Goal: Transaction & Acquisition: Purchase product/service

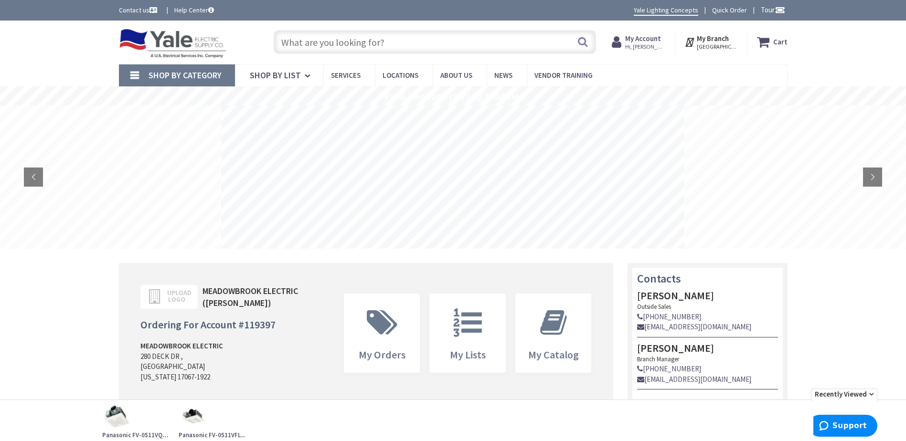
click at [385, 43] on input "text" at bounding box center [435, 42] width 322 height 24
paste input "549493"
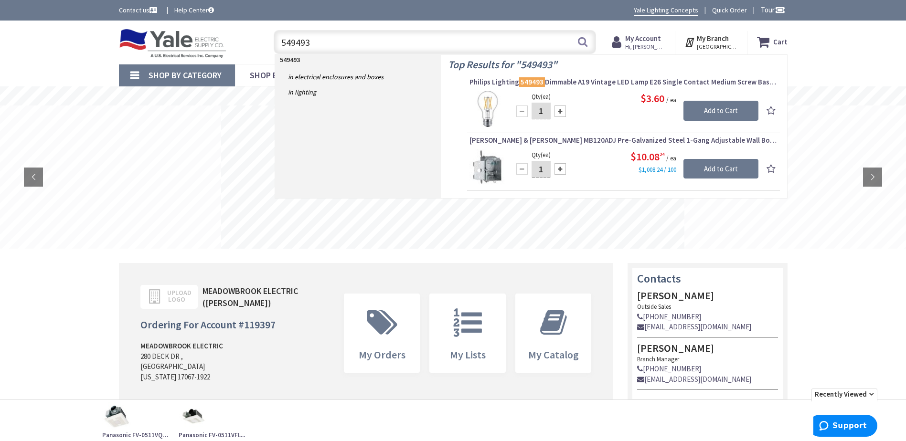
type input "549493"
click at [546, 112] on input "1" at bounding box center [540, 111] width 19 height 17
type input "36"
click at [709, 110] on input "Add to Cart" at bounding box center [720, 111] width 75 height 20
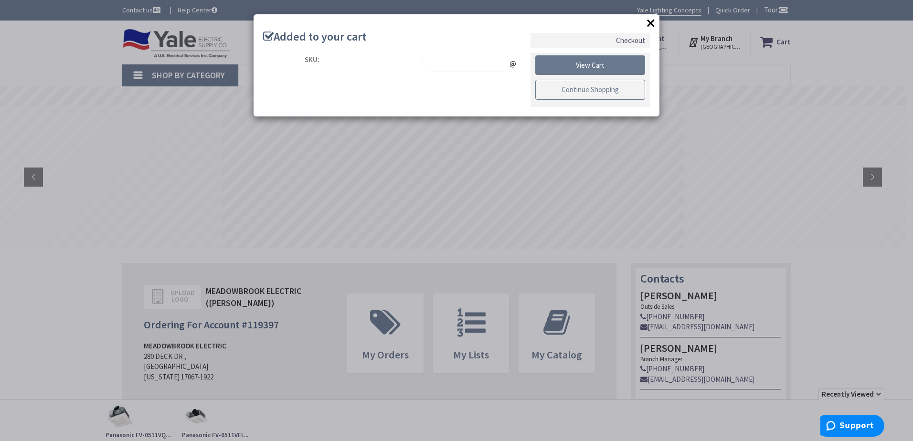
click at [597, 88] on link "Continue Shopping" at bounding box center [590, 90] width 110 height 20
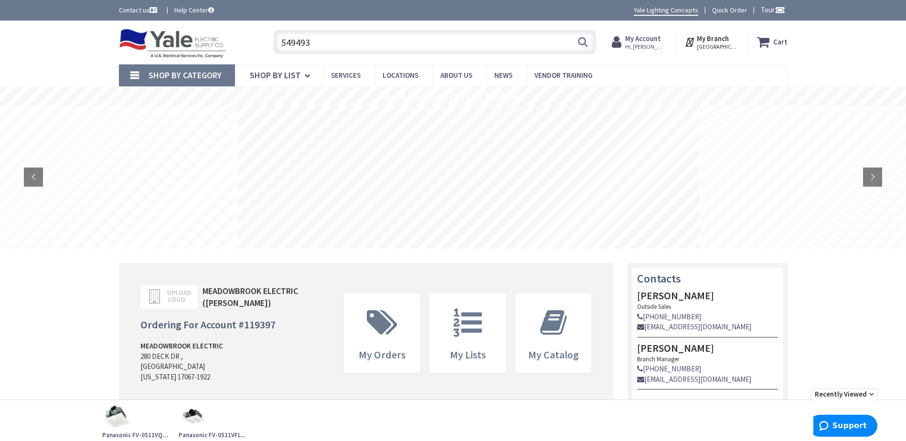
click at [327, 44] on input "549493" at bounding box center [435, 42] width 322 height 24
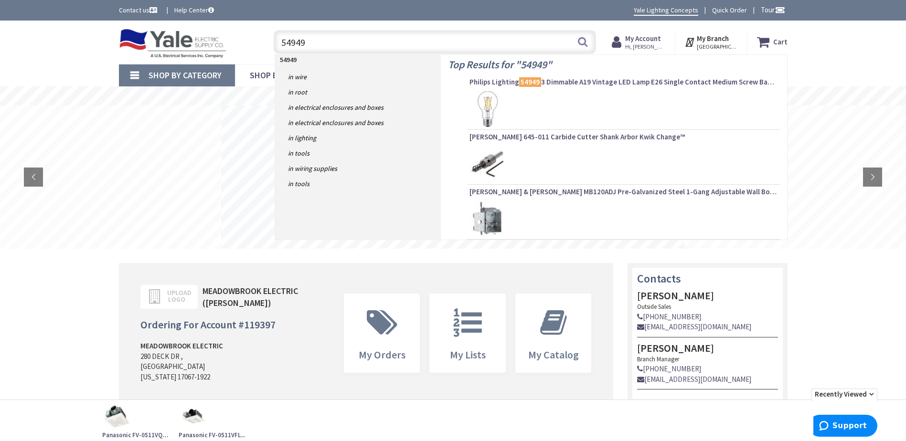
type input "549493"
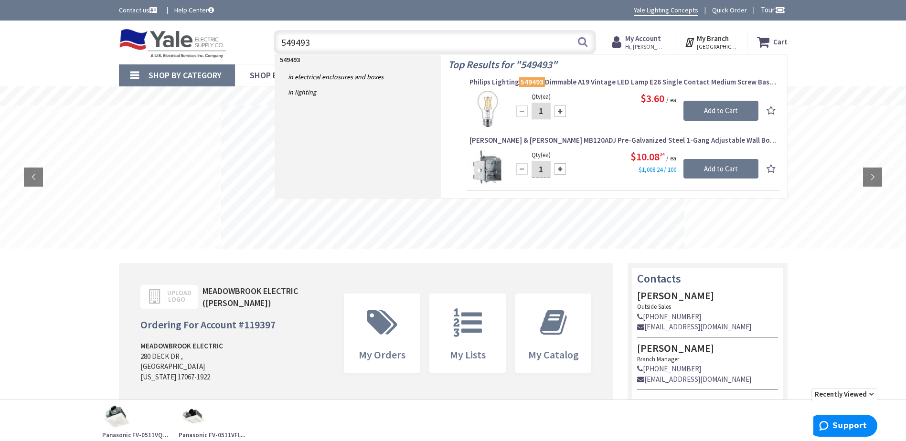
click at [646, 80] on span "Philips Lighting 549493 Dimmable A19 Vintage LED Lamp E26 Single Contact Medium…" at bounding box center [623, 82] width 308 height 10
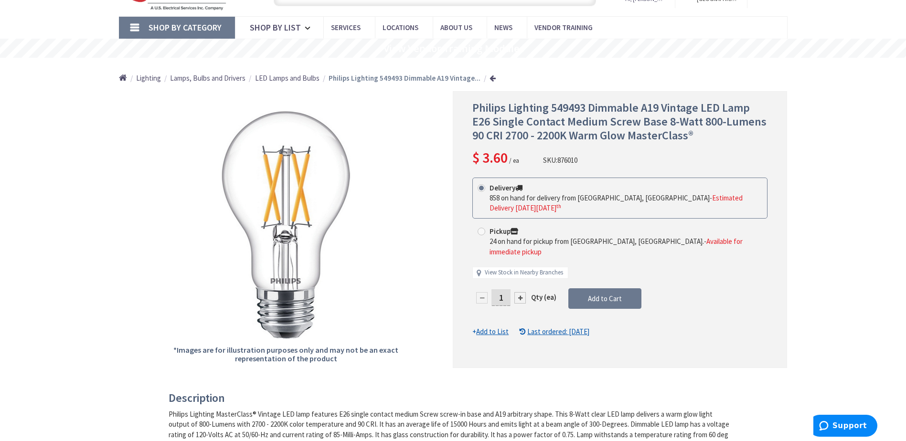
click at [504, 289] on input "1" at bounding box center [500, 297] width 19 height 17
type input "36"
click at [600, 294] on span "Add to Cart" at bounding box center [605, 298] width 34 height 9
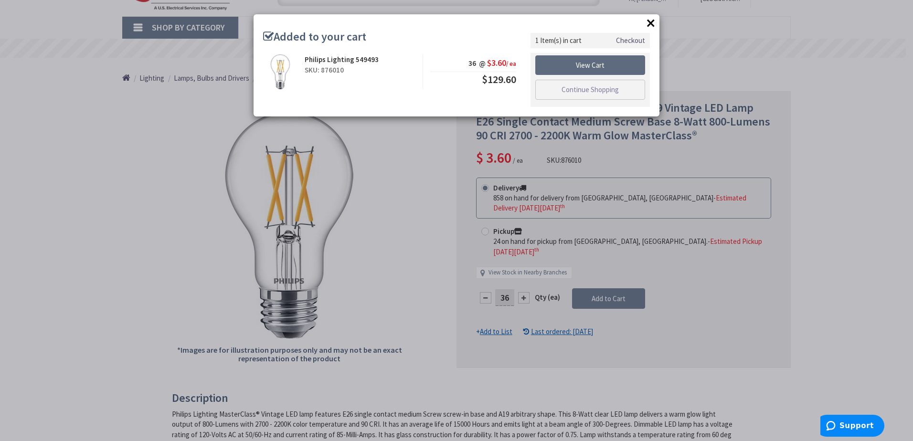
click at [589, 63] on link "View Cart" at bounding box center [590, 65] width 110 height 20
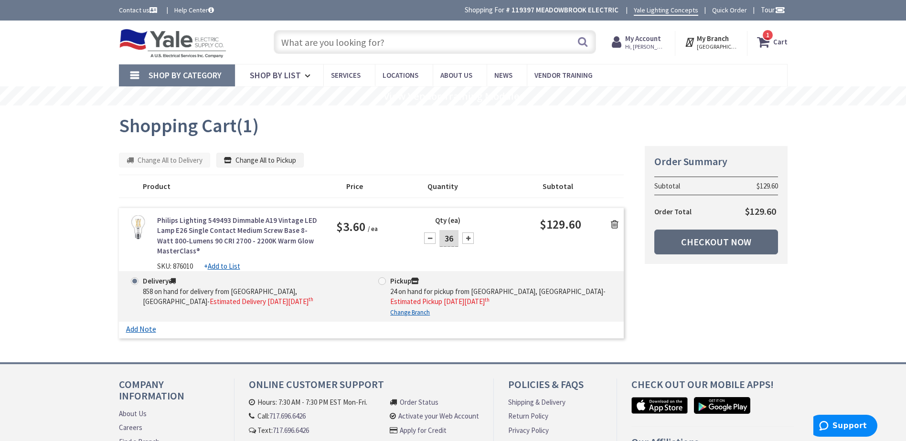
click at [706, 242] on link "Checkout Now" at bounding box center [716, 242] width 124 height 25
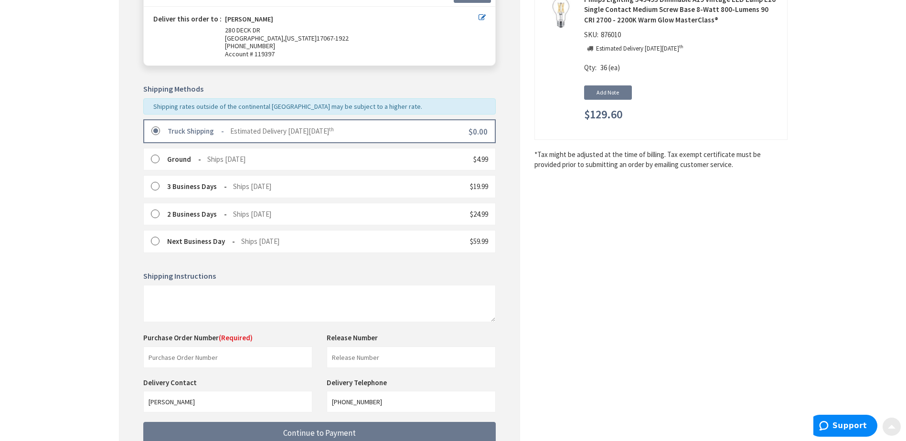
scroll to position [191, 0]
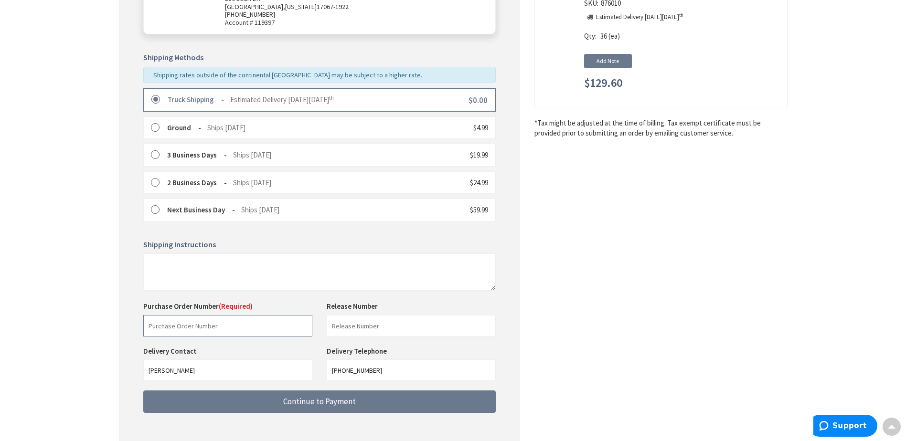
click at [220, 326] on input "text" at bounding box center [227, 325] width 169 height 21
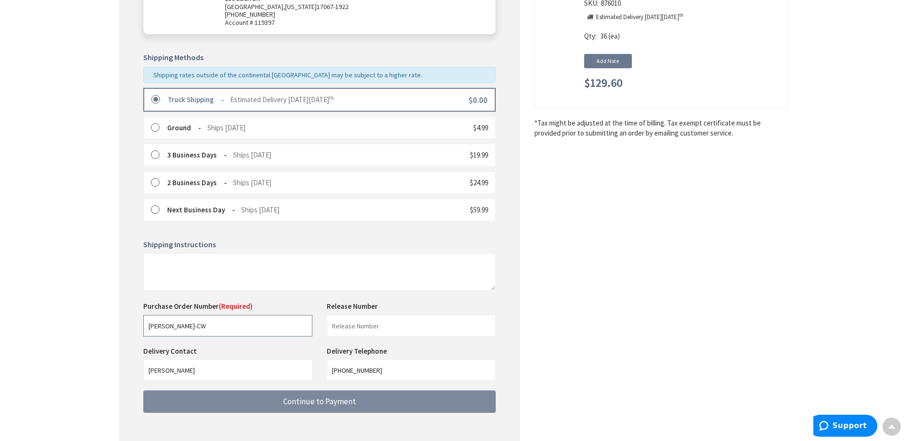
type input "Gordon Weaver-CW"
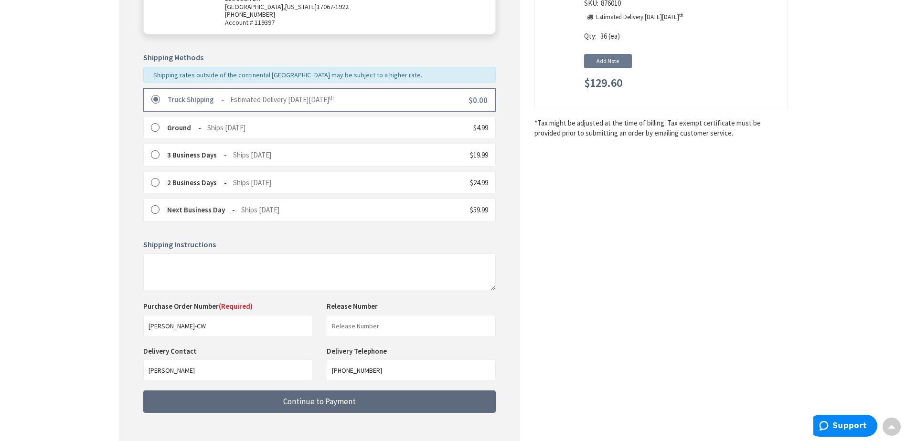
click at [331, 400] on span "Continue to Payment" at bounding box center [319, 401] width 73 height 11
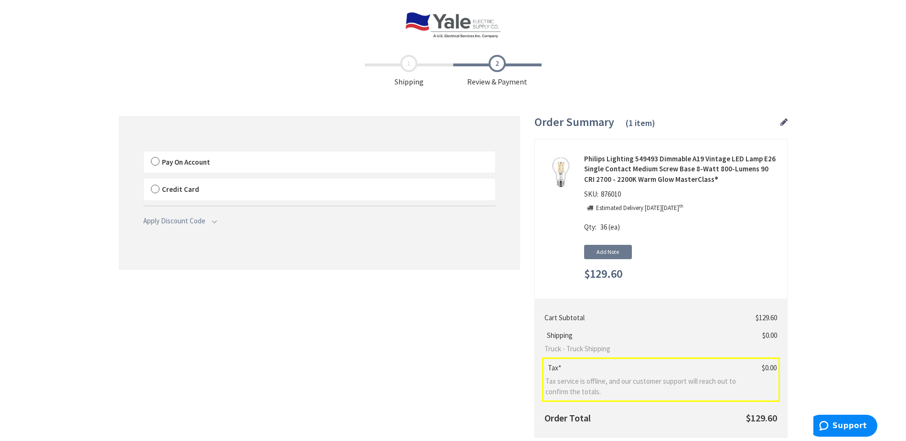
click at [194, 161] on span "Pay On Account" at bounding box center [186, 162] width 48 height 9
click at [144, 153] on input "Pay On Account" at bounding box center [144, 153] width 0 height 0
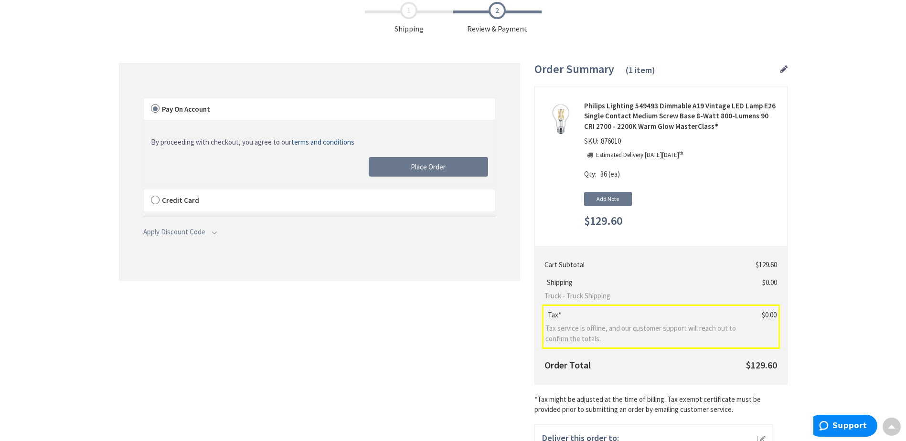
scroll to position [48, 0]
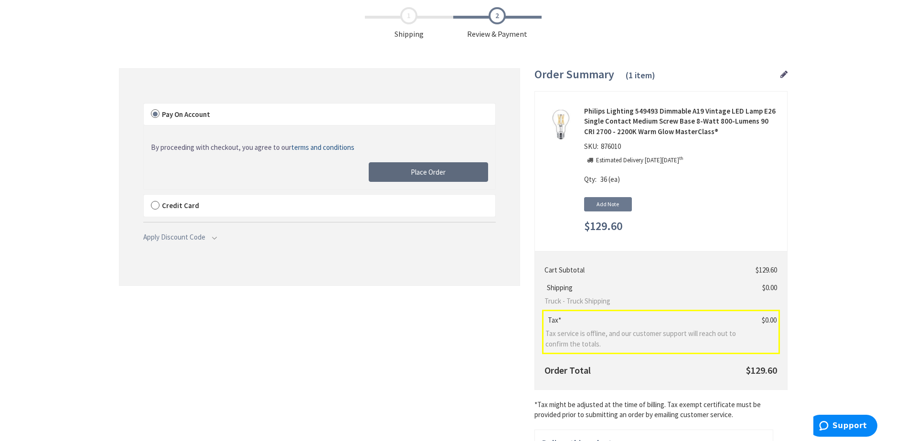
click at [431, 169] on span "Place Order" at bounding box center [428, 172] width 35 height 9
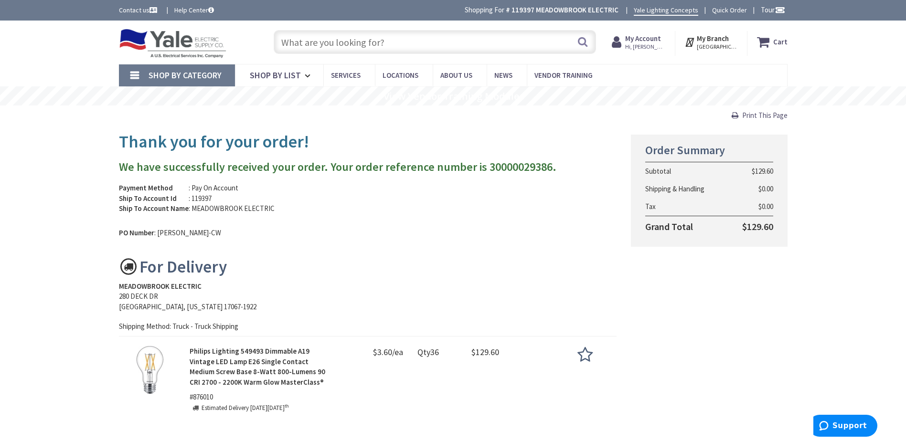
click at [342, 42] on input "text" at bounding box center [435, 42] width 322 height 24
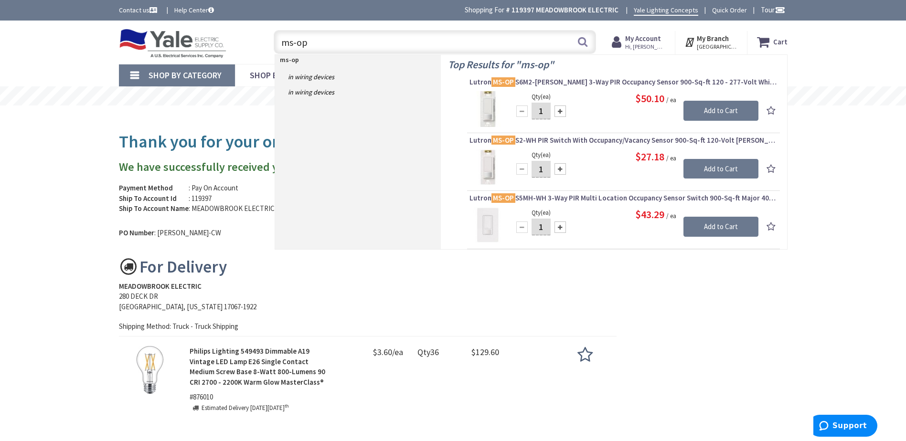
type input "ms-op"
click at [560, 169] on div at bounding box center [559, 168] width 11 height 11
type input "2"
click at [718, 165] on input "Add to Cart" at bounding box center [720, 169] width 75 height 20
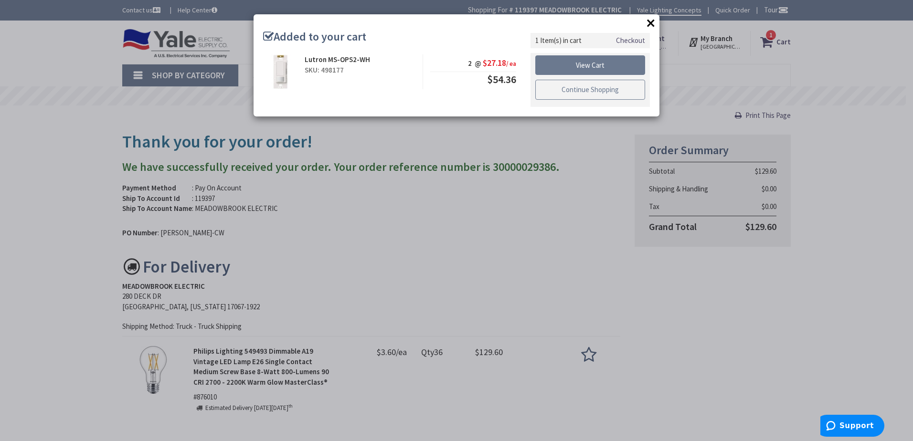
click at [598, 89] on link "Continue Shopping" at bounding box center [590, 90] width 110 height 20
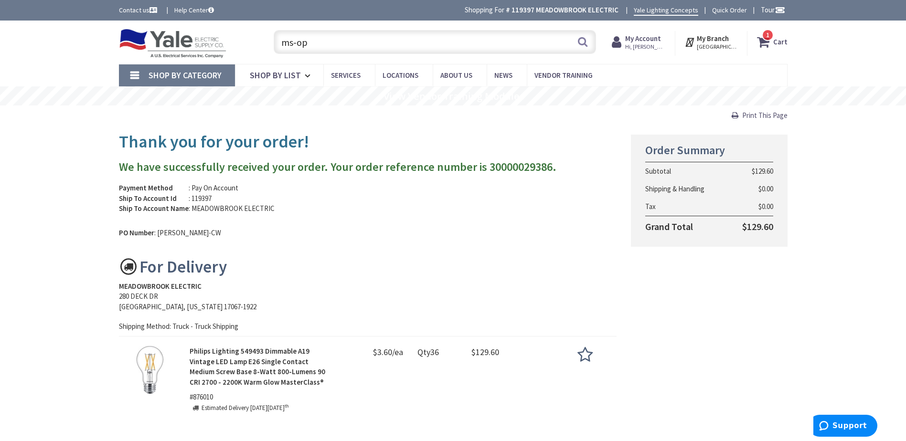
drag, startPoint x: 358, startPoint y: 42, endPoint x: 266, endPoint y: 41, distance: 91.7
click at [257, 41] on div "Toggle Nav ms-op ms-op Search 1 1 1 items Cart My Cart 1" at bounding box center [453, 42] width 683 height 32
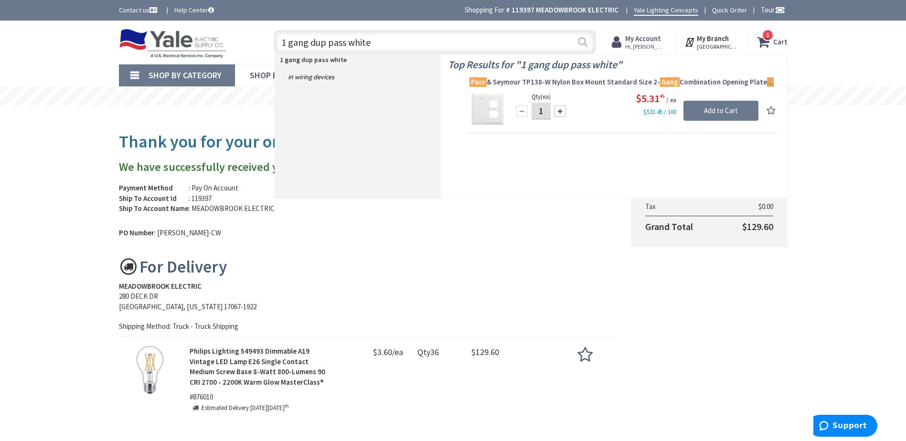
type input "1 gang dup pass white"
click at [582, 41] on button "Search" at bounding box center [582, 41] width 12 height 21
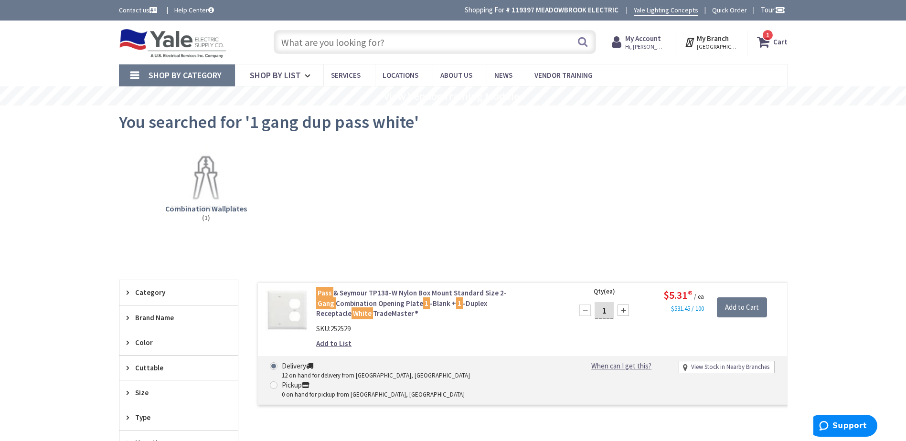
click at [350, 42] on input "text" at bounding box center [435, 42] width 322 height 24
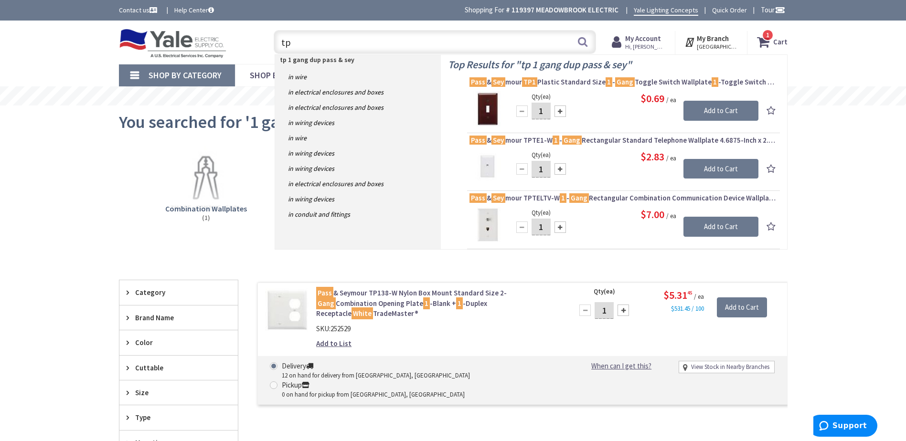
type input "t"
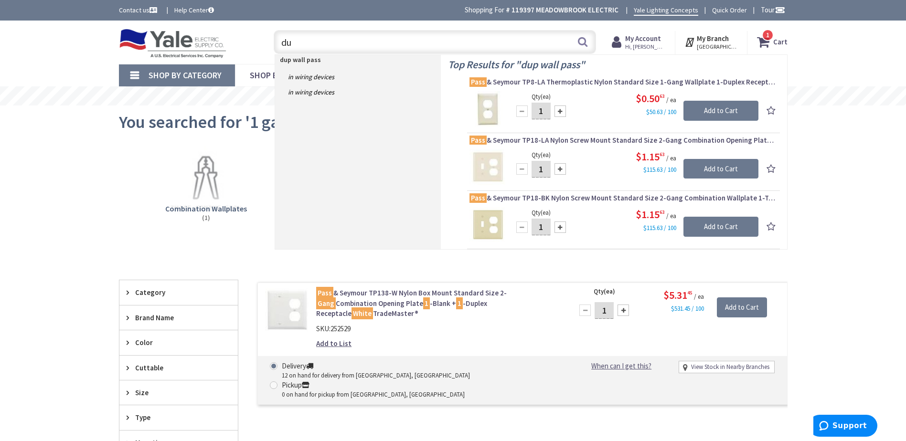
type input "d"
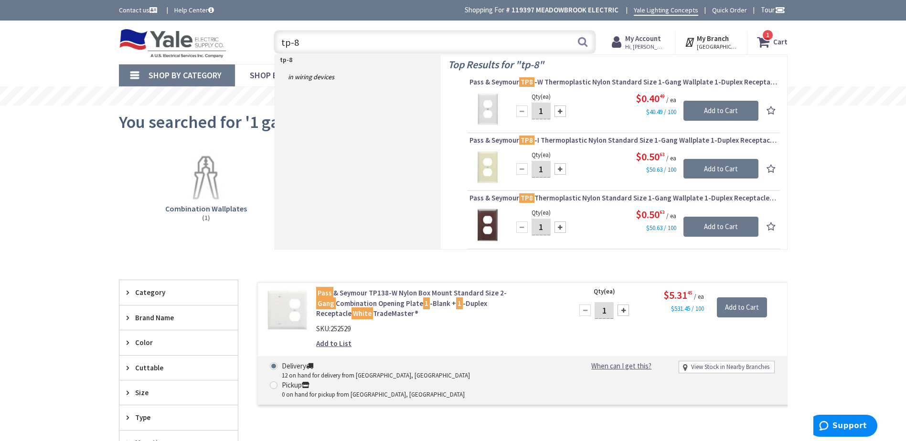
type input "tp-8"
drag, startPoint x: 545, startPoint y: 111, endPoint x: 537, endPoint y: 110, distance: 7.8
click at [537, 110] on input "1" at bounding box center [540, 111] width 19 height 17
type input "25"
drag, startPoint x: 356, startPoint y: 42, endPoint x: 253, endPoint y: 48, distance: 103.3
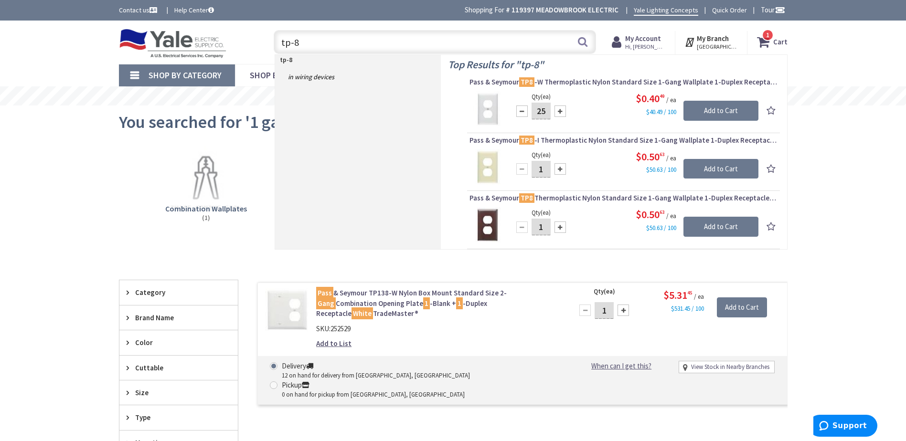
click at [253, 48] on div "Toggle Nav tp-8 tp-8 Search 1 1 1 items Cart My Cart 1 Close 1" at bounding box center [453, 42] width 683 height 32
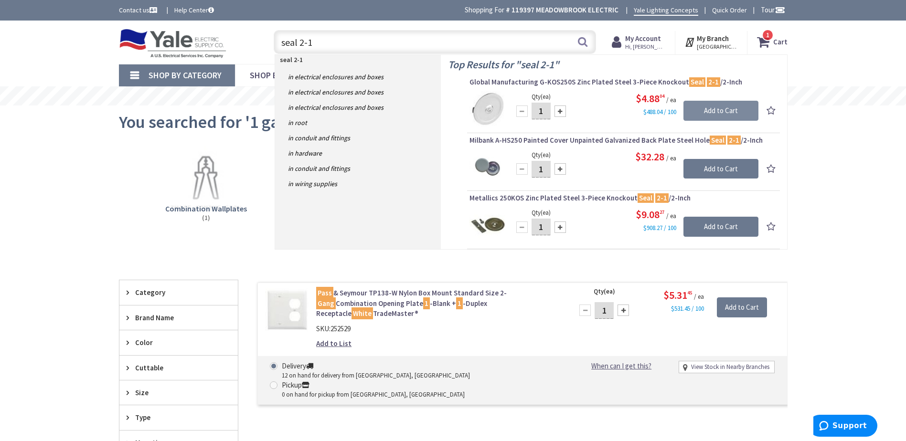
type input "seal 2-1"
click at [714, 109] on input "Add to Cart" at bounding box center [720, 111] width 75 height 20
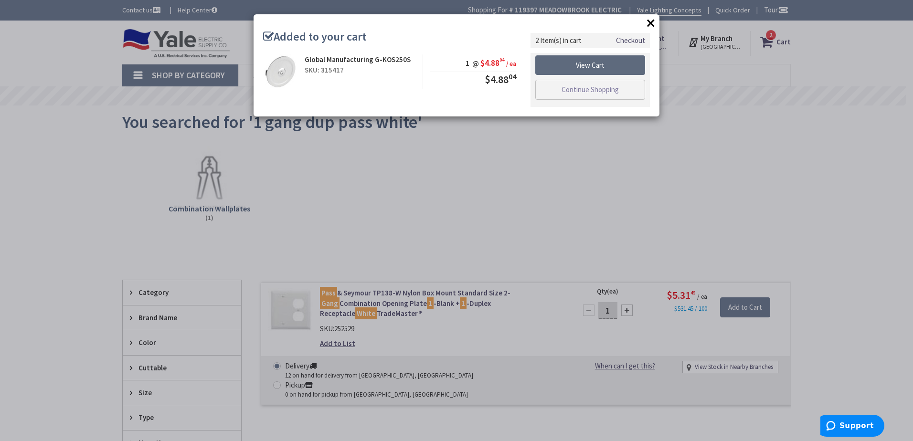
click at [590, 64] on link "View Cart" at bounding box center [590, 65] width 110 height 20
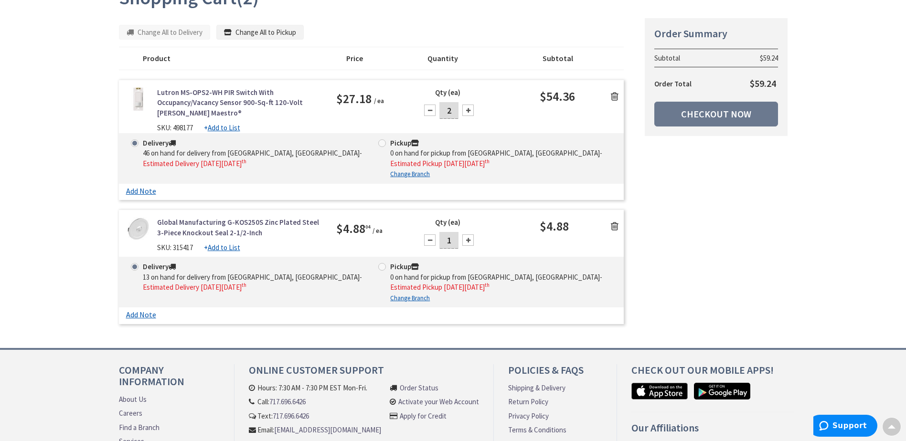
scroll to position [143, 0]
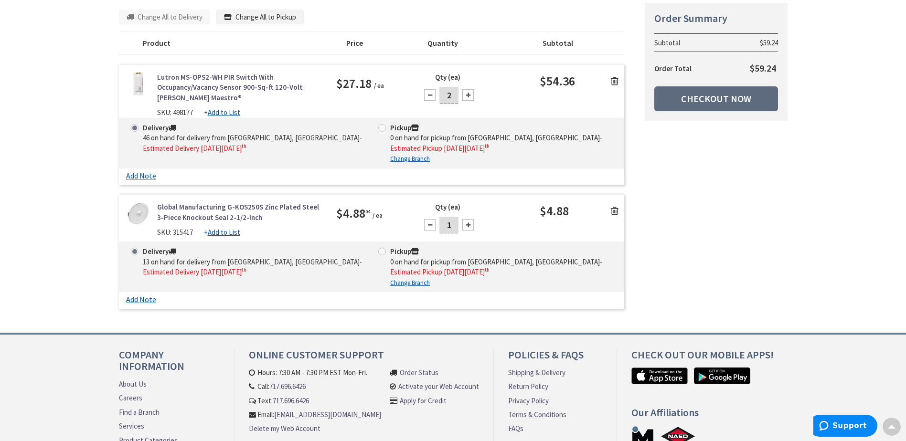
click at [719, 98] on link "Checkout Now" at bounding box center [716, 98] width 124 height 25
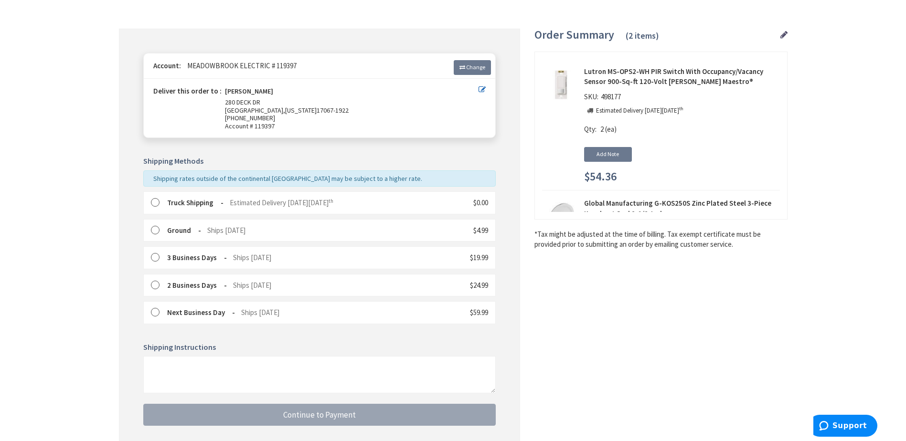
scroll to position [95, 0]
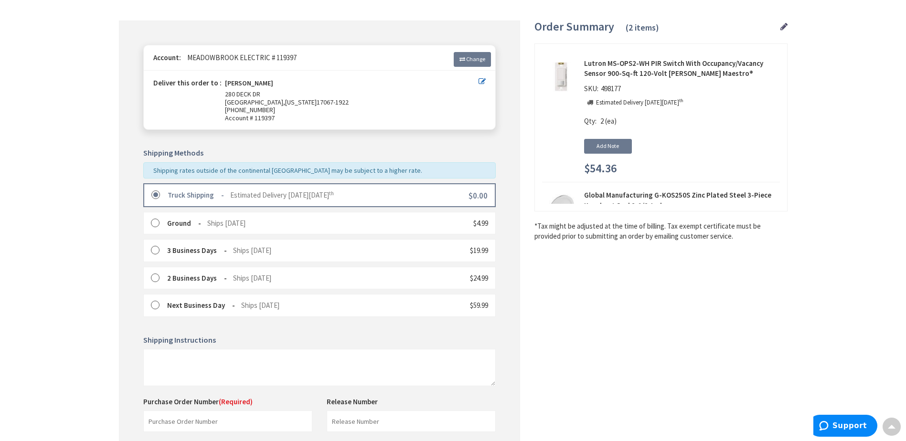
click at [269, 191] on span "Estimated Delivery [DATE][DATE]" at bounding box center [282, 194] width 104 height 9
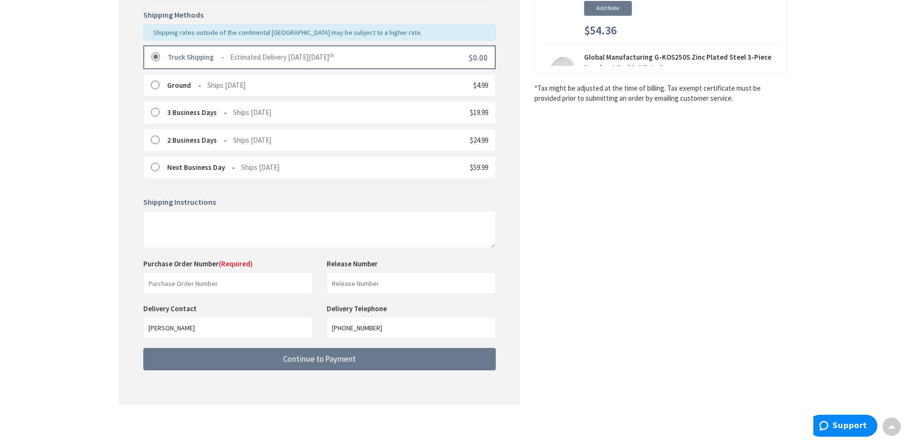
scroll to position [237, 0]
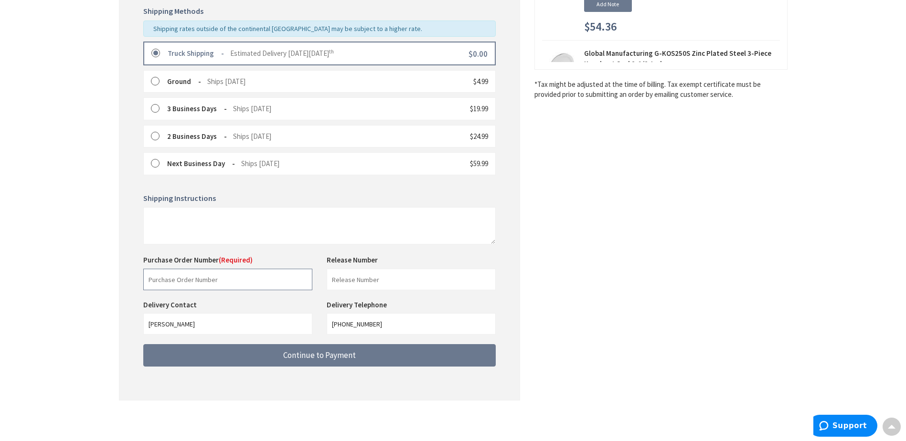
click at [212, 281] on input "text" at bounding box center [227, 279] width 169 height 21
type input "stock"
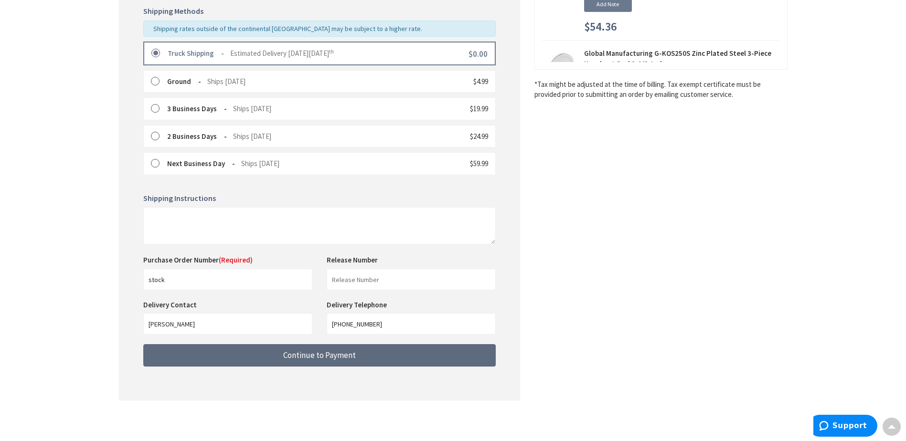
click at [311, 351] on span "Continue to Payment" at bounding box center [319, 355] width 73 height 11
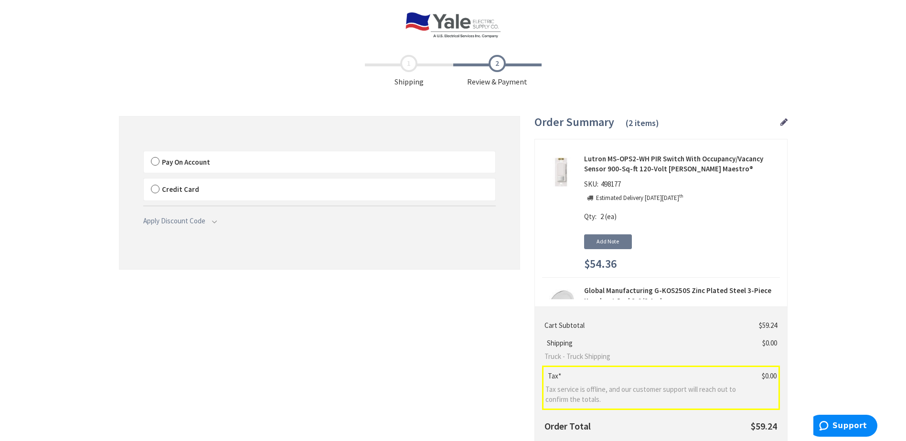
click at [186, 164] on span "Pay On Account" at bounding box center [186, 162] width 48 height 9
click at [190, 160] on span "Pay On Account" at bounding box center [186, 162] width 48 height 9
click at [144, 153] on input "Pay On Account" at bounding box center [144, 153] width 0 height 0
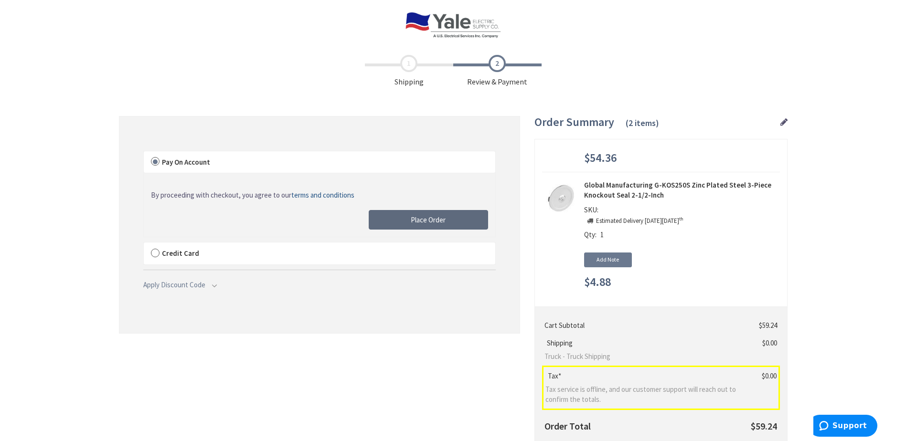
click at [437, 217] on span "Place Order" at bounding box center [428, 219] width 35 height 9
